Goal: Task Accomplishment & Management: Manage account settings

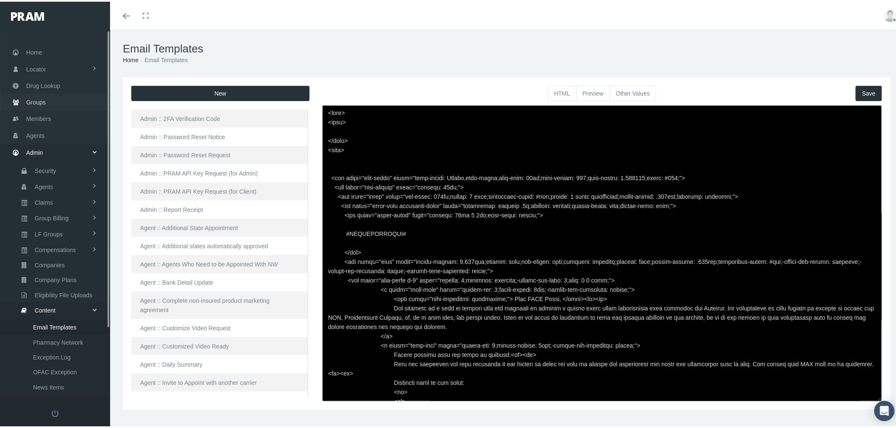
scroll to position [366, 0]
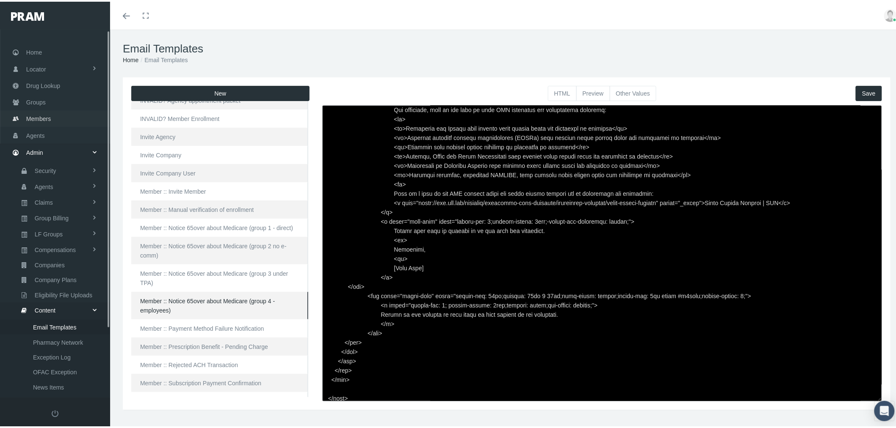
click at [52, 116] on link "Members" at bounding box center [55, 117] width 110 height 17
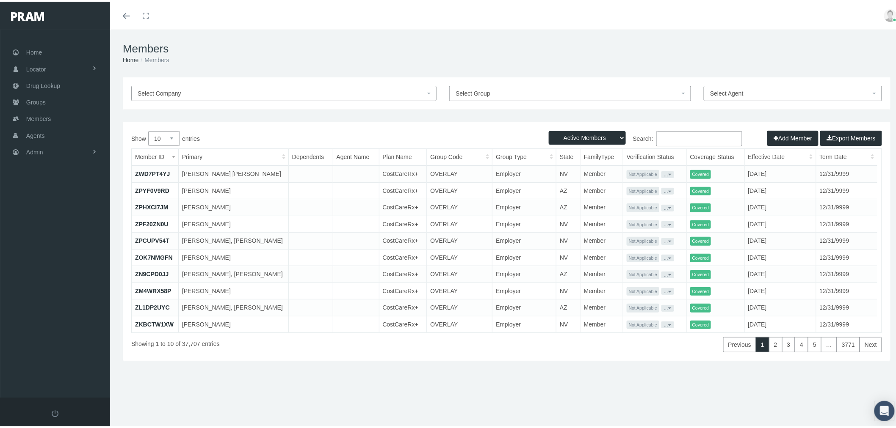
click at [704, 144] on input "Search:" at bounding box center [699, 137] width 86 height 15
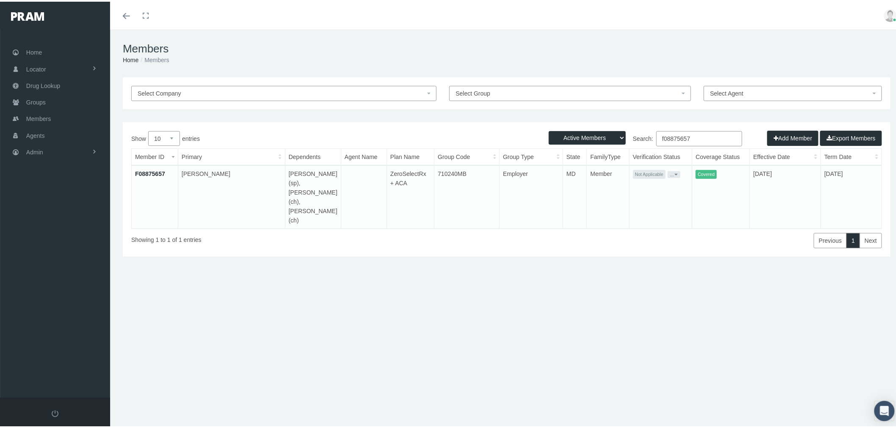
type input "f08875657"
click at [155, 172] on link "F08875657" at bounding box center [150, 172] width 30 height 7
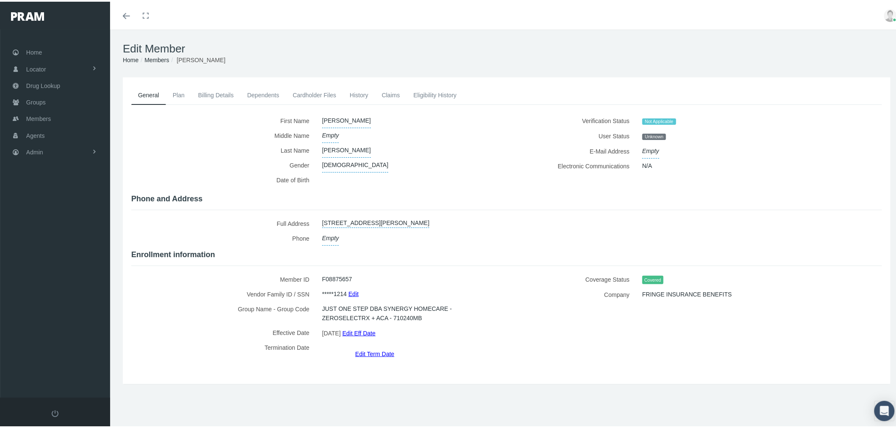
click at [253, 91] on link "Dependents" at bounding box center [263, 93] width 46 height 19
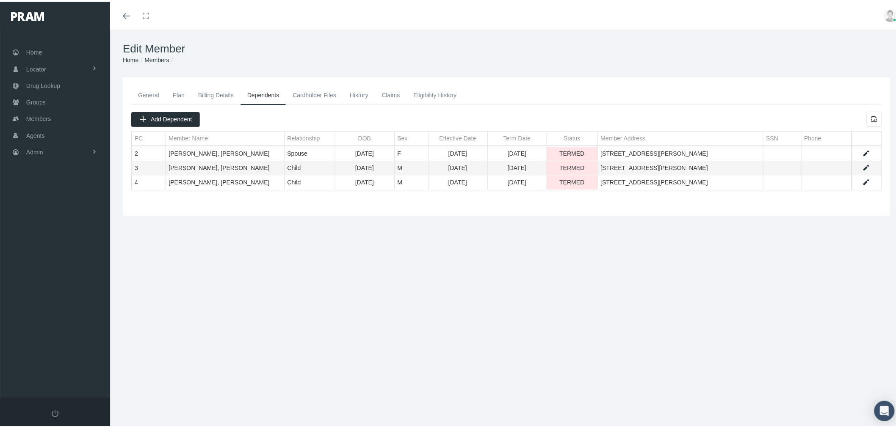
click at [146, 94] on link "General" at bounding box center [148, 93] width 35 height 19
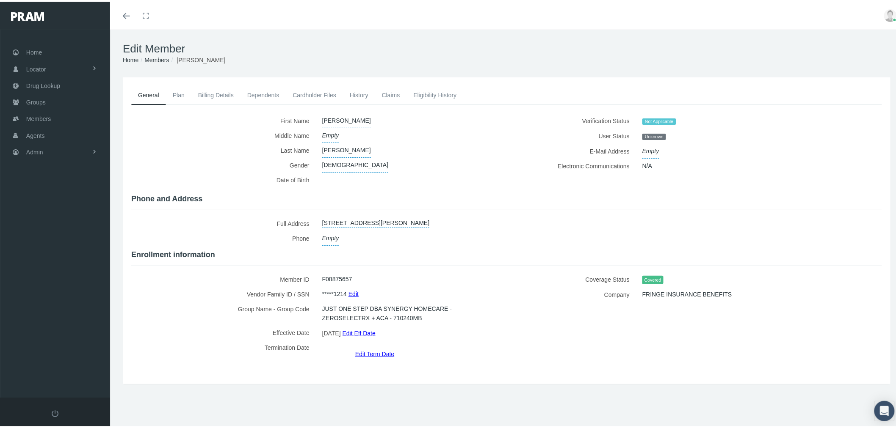
click at [364, 329] on link "Edit Eff Date" at bounding box center [358, 332] width 33 height 12
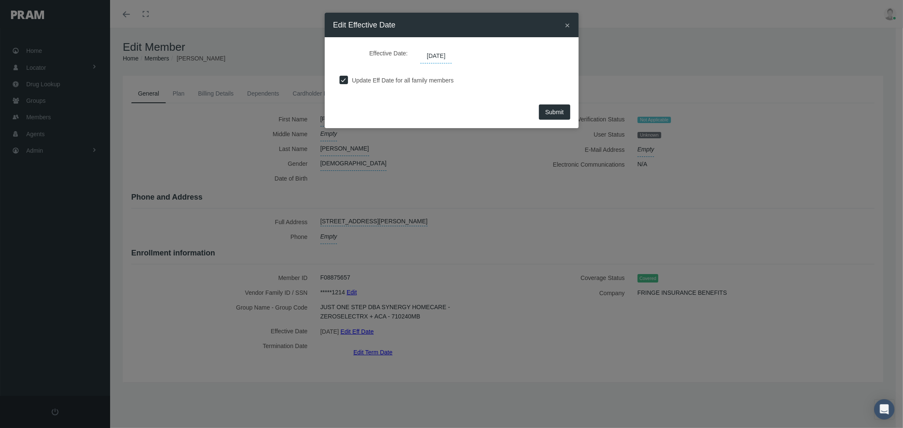
click at [409, 79] on label "Update Eff Date for all family members" at bounding box center [401, 80] width 106 height 9
drag, startPoint x: 343, startPoint y: 77, endPoint x: 394, endPoint y: 85, distance: 50.9
click at [344, 77] on input "checkbox" at bounding box center [343, 79] width 8 height 8
checkbox input "false"
click at [432, 57] on span "06/01/2025" at bounding box center [435, 56] width 31 height 14
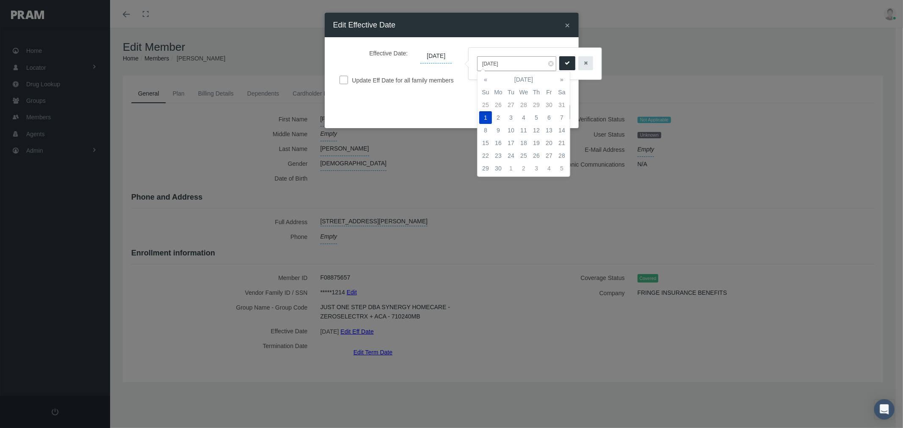
drag, startPoint x: 487, startPoint y: 62, endPoint x: 471, endPoint y: 63, distance: 15.7
click at [471, 62] on div "06/01/2025" at bounding box center [535, 64] width 133 height 32
type input "05/01/2025"
click at [565, 65] on icon "submit" at bounding box center [567, 63] width 5 height 8
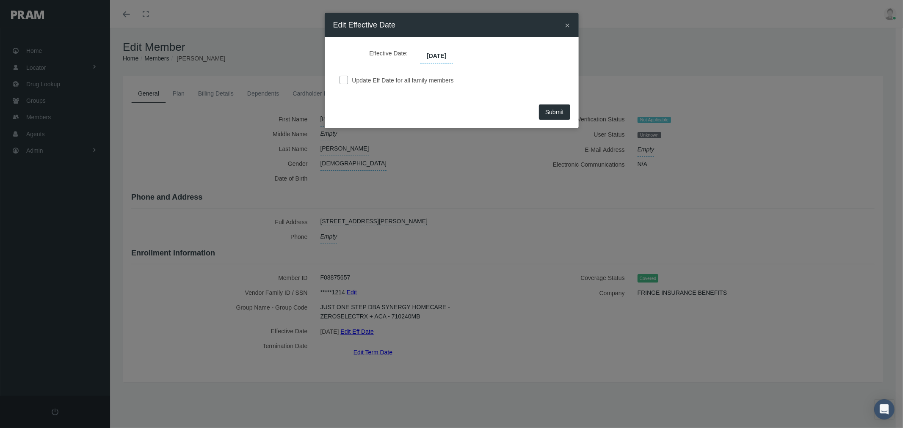
click at [557, 111] on span "Submit" at bounding box center [554, 112] width 19 height 7
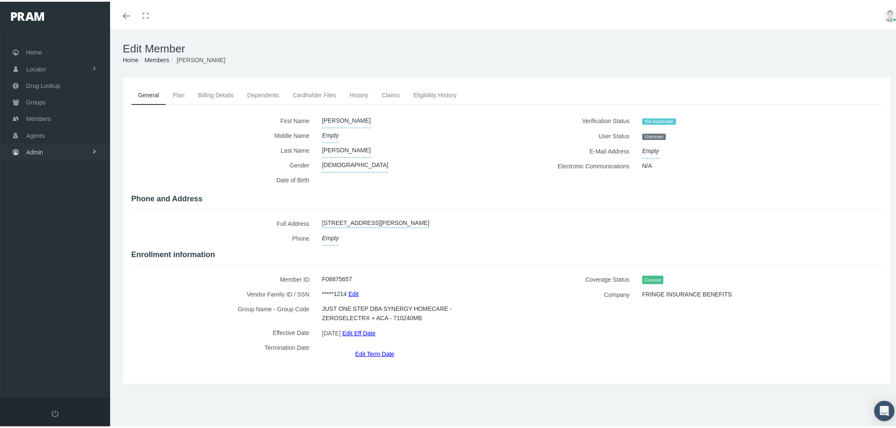
click at [67, 153] on link "Admin" at bounding box center [55, 150] width 110 height 17
click at [75, 302] on link "Content" at bounding box center [55, 308] width 110 height 15
click at [67, 318] on span "Email Templates" at bounding box center [54, 325] width 43 height 14
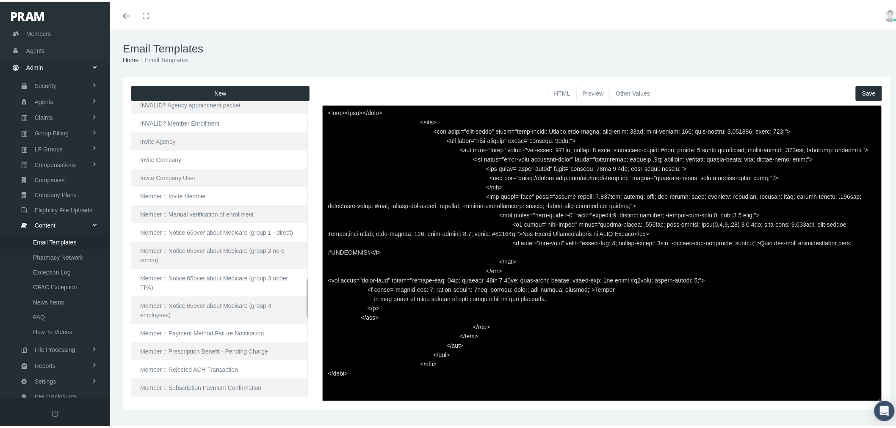
scroll to position [1411, 0]
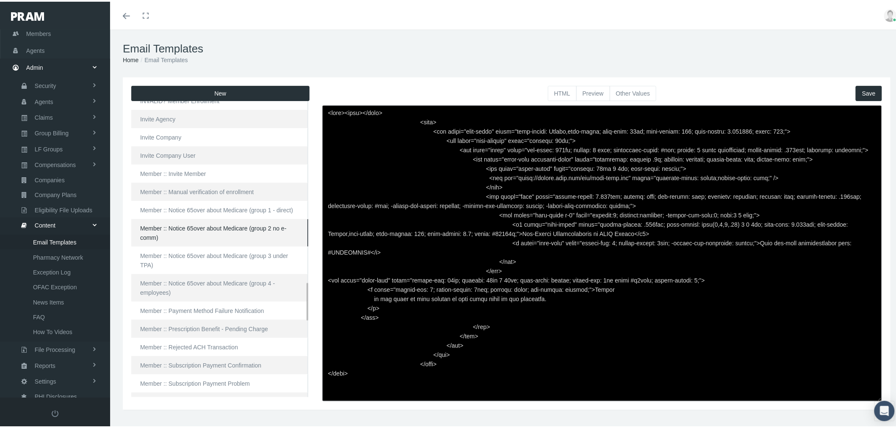
click at [233, 227] on link "Member :: Notice 65over about Medicare (group 2 no e-comm)" at bounding box center [219, 232] width 177 height 28
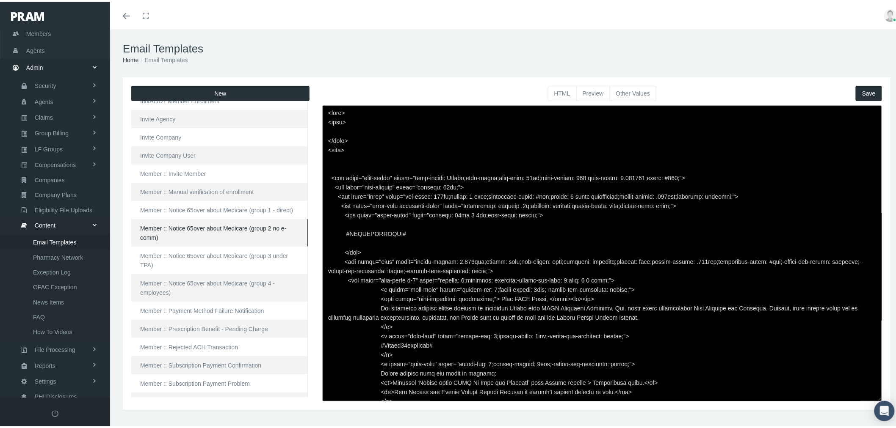
click at [437, 226] on textarea at bounding box center [602, 252] width 560 height 296
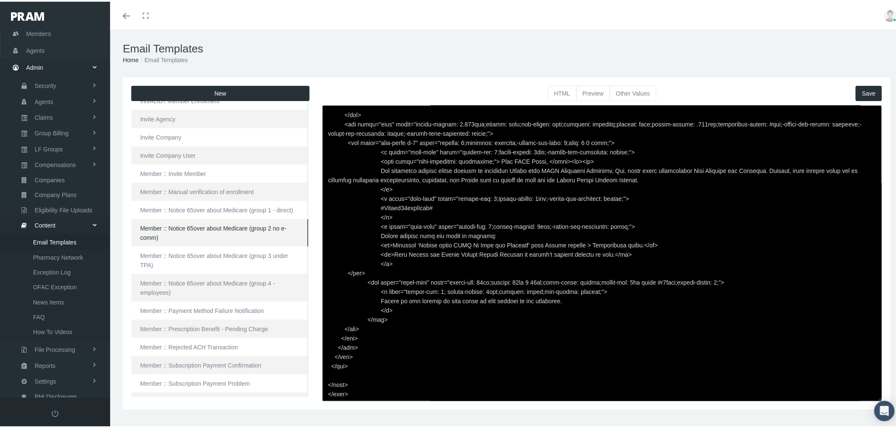
paste textarea "<hr style="border: 1px solid #ccc; margin: 20px 0;"> <p class="card-text" style…"
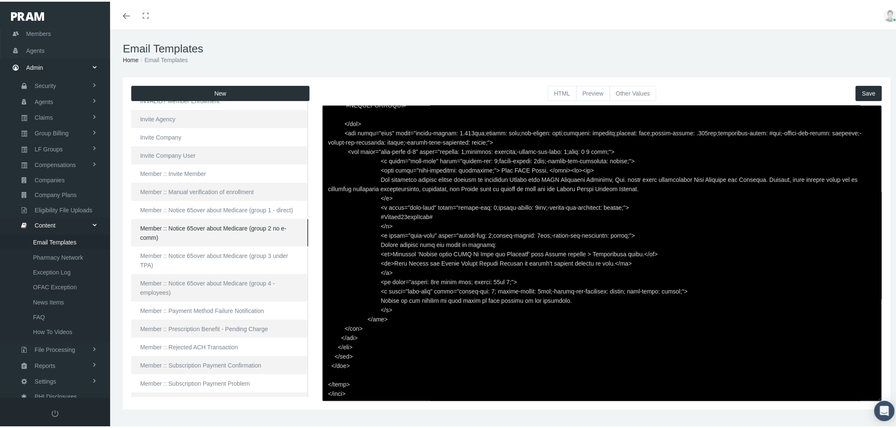
scroll to position [124, 0]
click at [861, 91] on button "Save" at bounding box center [868, 91] width 26 height 15
click at [588, 91] on button "Preview" at bounding box center [593, 91] width 34 height 15
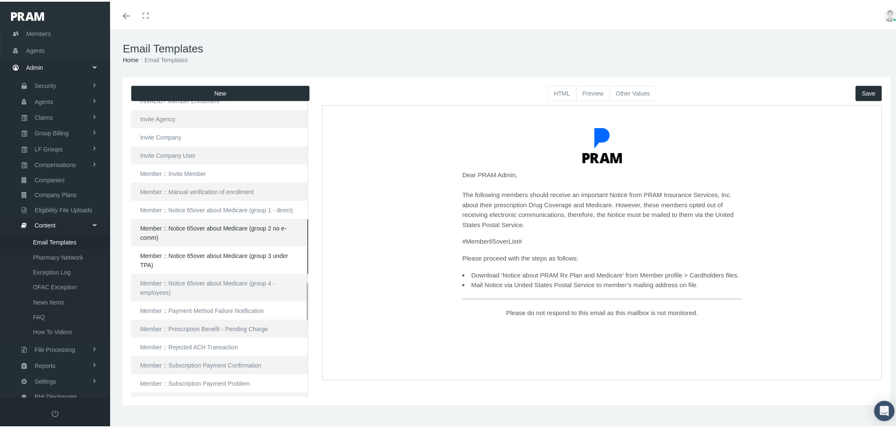
click at [212, 252] on link "Member :: Notice 65over about Medicare (group 3 under TPA)" at bounding box center [219, 259] width 177 height 28
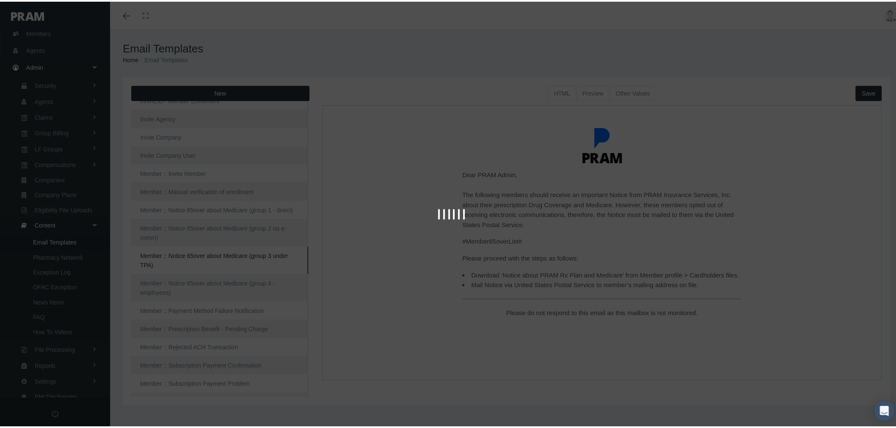
type textarea "<html> <head> </head> <body> <div class="page-email" style="font-family: Roboto…"
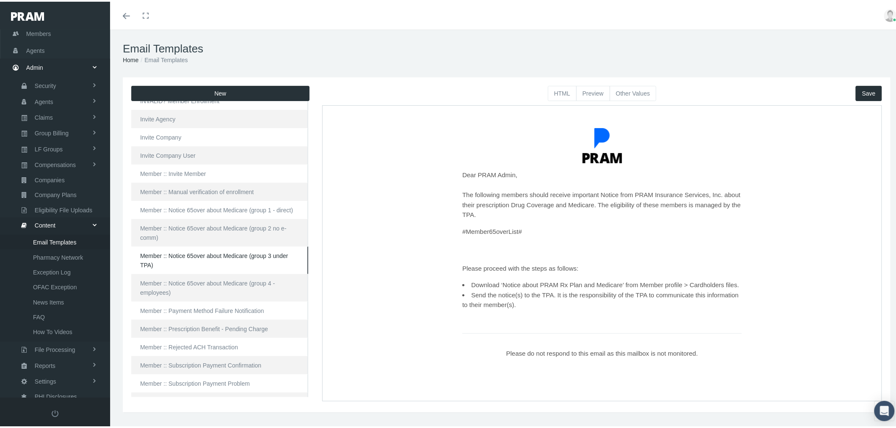
click at [564, 91] on button "HTML" at bounding box center [562, 91] width 29 height 15
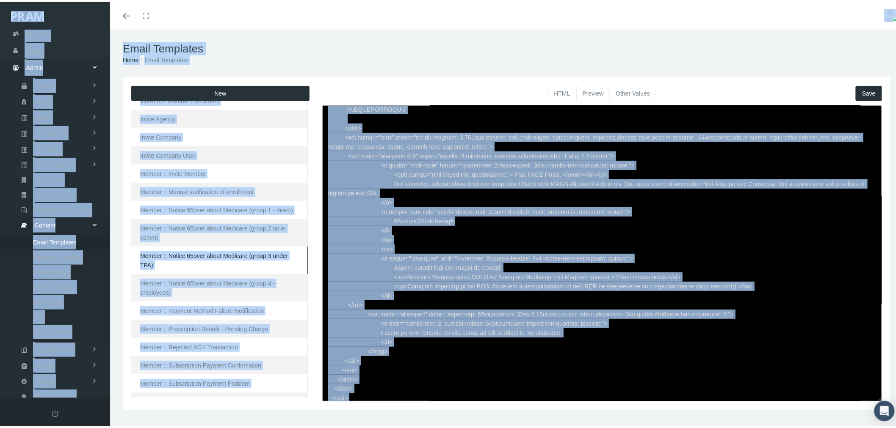
click at [532, 225] on textarea at bounding box center [602, 252] width 560 height 296
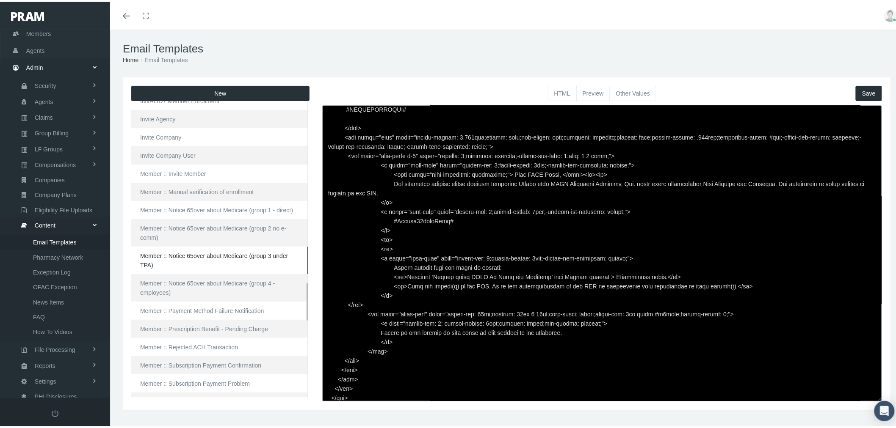
drag, startPoint x: 248, startPoint y: 231, endPoint x: 257, endPoint y: 234, distance: 10.2
click at [248, 231] on link "Member :: Notice 65over about Medicare (group 2 no e-comm)" at bounding box center [219, 232] width 177 height 28
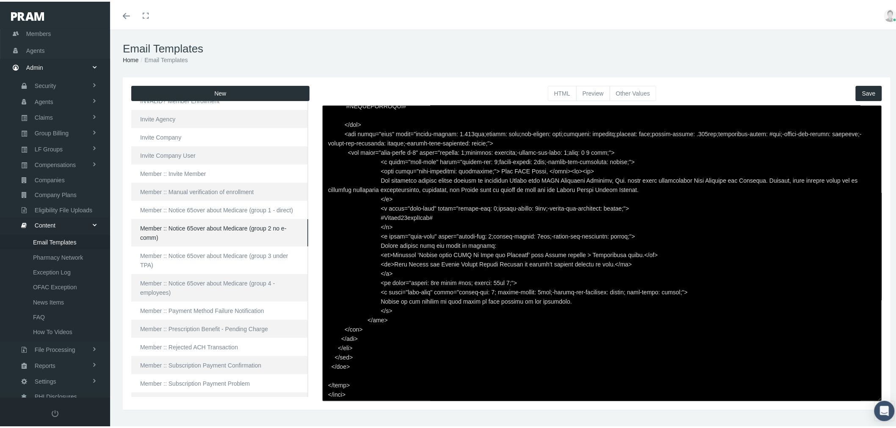
scroll to position [128, 0]
drag, startPoint x: 371, startPoint y: 279, endPoint x: 370, endPoint y: 298, distance: 19.1
click at [370, 298] on textarea at bounding box center [602, 252] width 560 height 296
click at [251, 256] on link "Member :: Notice 65over about Medicare (group 3 under TPA)" at bounding box center [219, 259] width 177 height 28
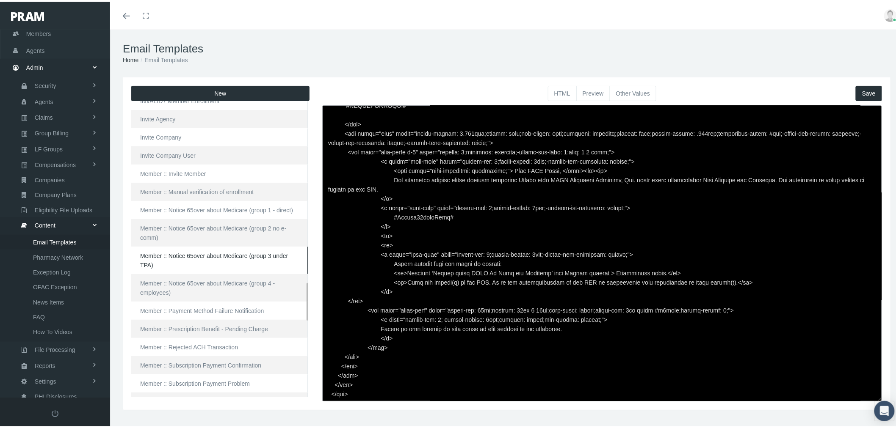
click at [246, 254] on link "Member :: Notice 65over about Medicare (group 3 under TPA)" at bounding box center [219, 259] width 177 height 28
click at [424, 257] on textarea at bounding box center [602, 252] width 560 height 296
paste textarea "<hr style="border: 1px solid #ccc; margin: 20px 0;"> <p class="card-text" style…"
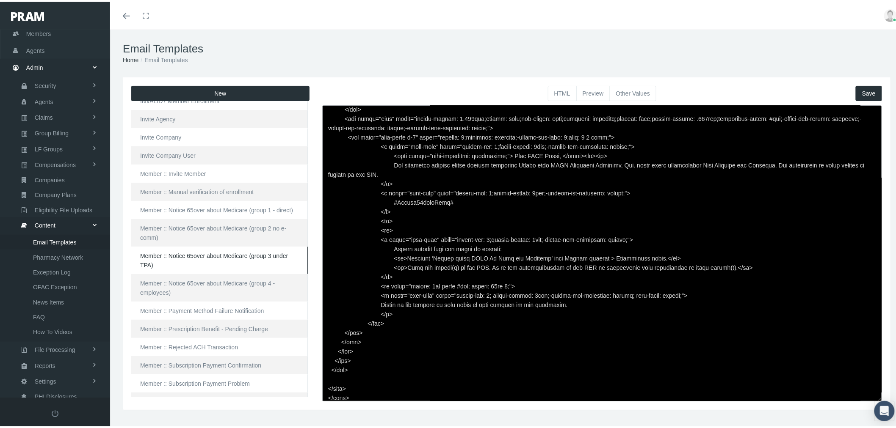
click at [864, 90] on span "Save" at bounding box center [869, 91] width 14 height 7
click at [585, 90] on button "Preview" at bounding box center [593, 91] width 34 height 15
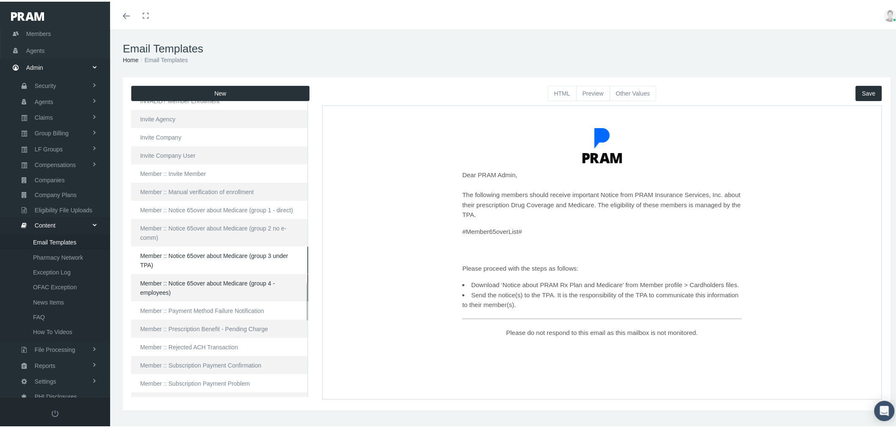
click at [189, 287] on link "Member :: Notice 65over about Medicare (group 4 - employees)" at bounding box center [219, 287] width 177 height 28
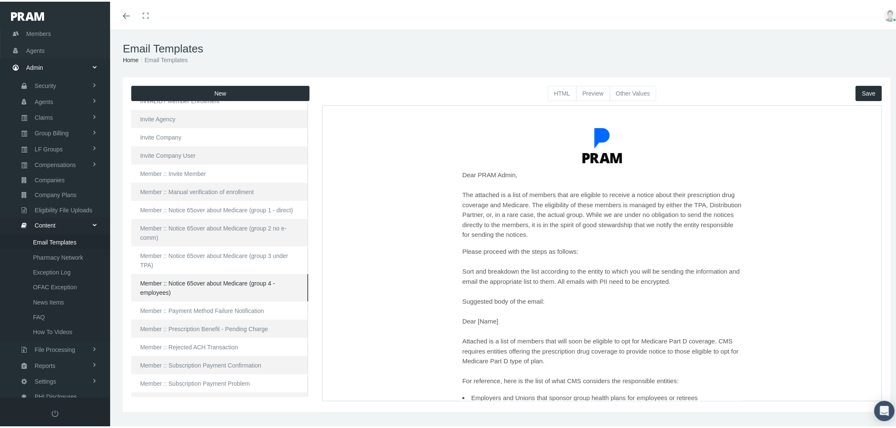
click at [558, 92] on button "HTML" at bounding box center [562, 91] width 29 height 15
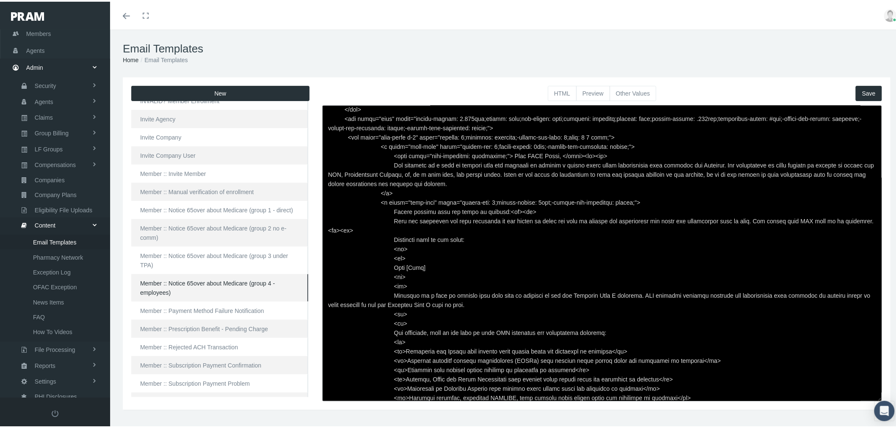
click at [547, 222] on textarea at bounding box center [602, 252] width 560 height 296
paste textarea "<hr style="border: 1px solid #ccc; margin: 20px 0;"> <p class="card-text" style…"
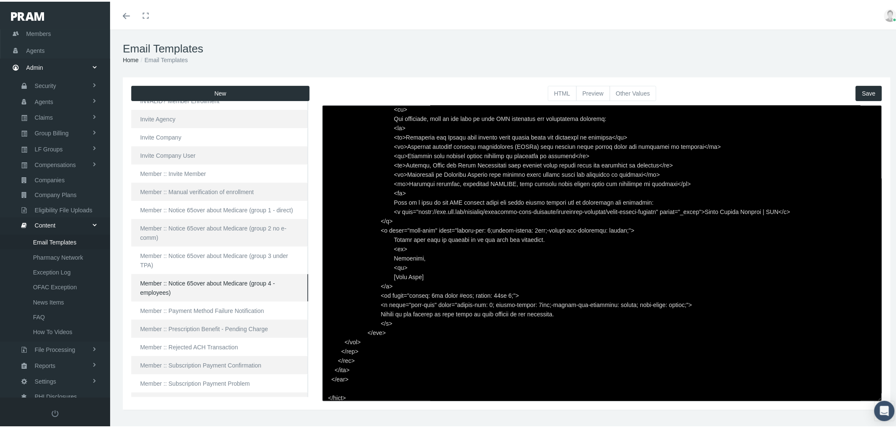
type textarea "<html> <head> </head> <body> <div class="page-email" style="font-family: Roboto…"
click at [864, 91] on span "Save" at bounding box center [869, 91] width 14 height 7
click at [587, 91] on button "Preview" at bounding box center [593, 91] width 34 height 15
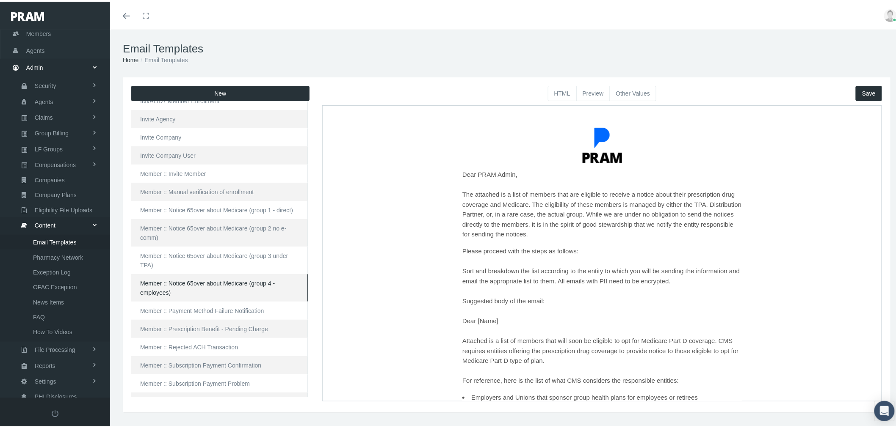
scroll to position [0, 0]
